Goal: Find specific page/section: Find specific page/section

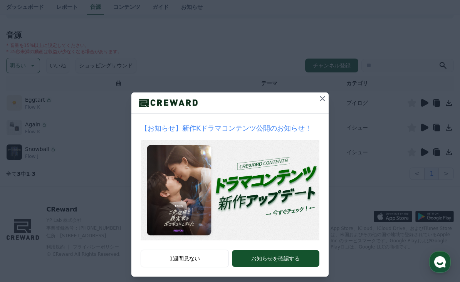
click at [321, 99] on icon at bounding box center [322, 98] width 9 height 9
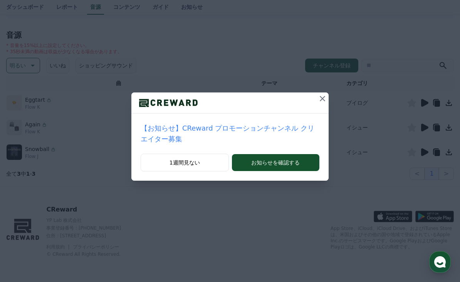
click at [324, 101] on icon at bounding box center [322, 98] width 5 height 5
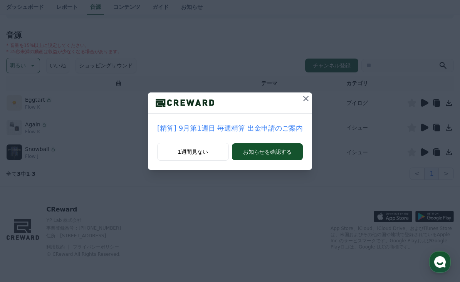
click at [301, 100] on icon at bounding box center [305, 98] width 9 height 9
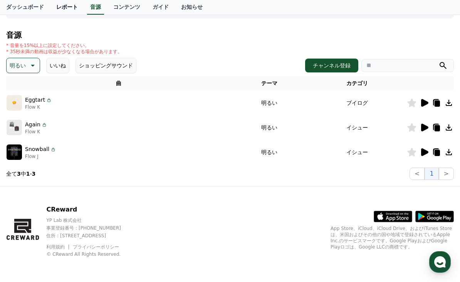
click at [60, 8] on link "レポート" at bounding box center [67, 7] width 34 height 15
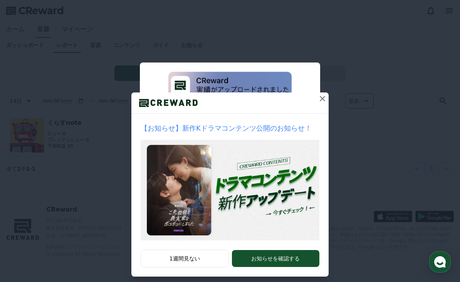
click at [316, 98] on button at bounding box center [322, 98] width 12 height 12
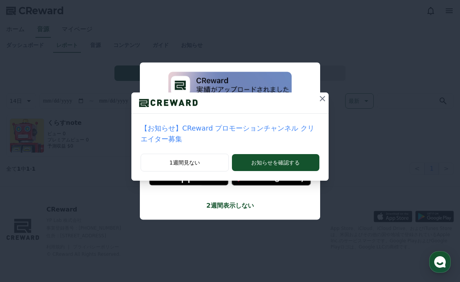
click at [325, 97] on icon at bounding box center [322, 98] width 5 height 5
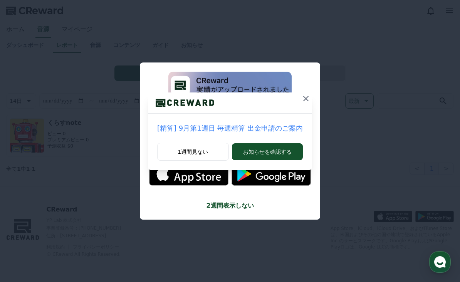
click at [301, 99] on icon at bounding box center [305, 98] width 9 height 9
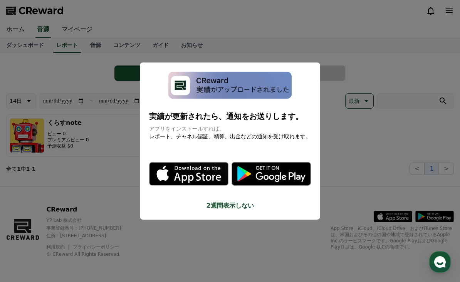
click at [241, 216] on button "close modal" at bounding box center [230, 141] width 460 height 282
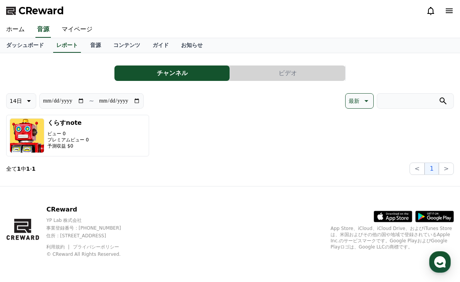
scroll to position [5, 0]
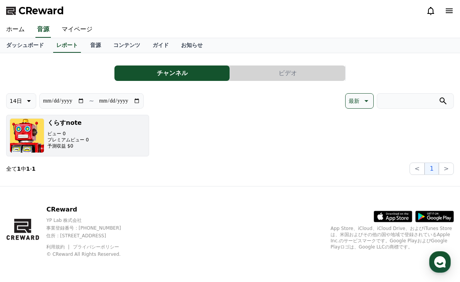
click at [50, 131] on p "ビュー 0" at bounding box center [67, 134] width 41 height 6
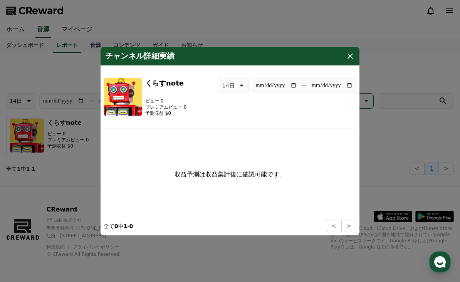
click at [73, 202] on button "close modal" at bounding box center [230, 141] width 460 height 282
